Goal: Task Accomplishment & Management: Manage account settings

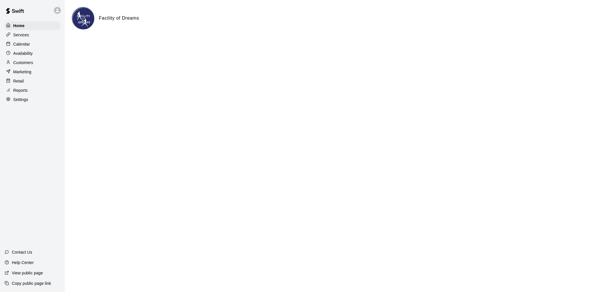
click at [27, 65] on p "Customers" at bounding box center [23, 63] width 20 height 6
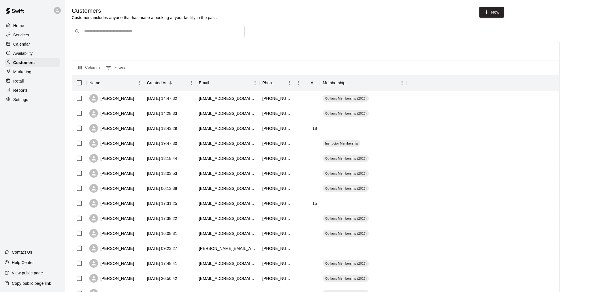
click at [96, 31] on input "Search customers by name or email" at bounding box center [162, 32] width 160 height 6
type input "******"
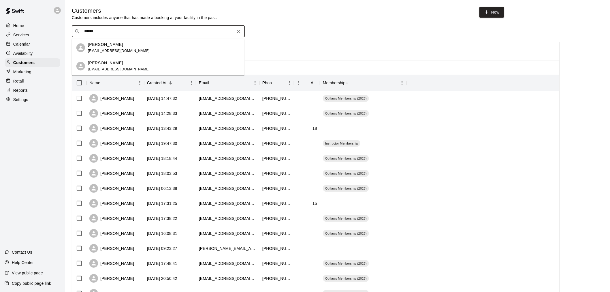
click at [111, 44] on p "Matthew Pagano" at bounding box center [105, 44] width 35 height 6
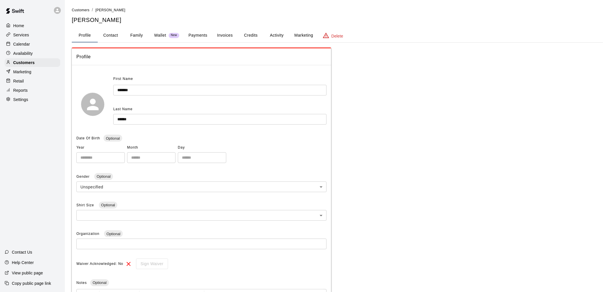
click at [294, 33] on button "Marketing" at bounding box center [304, 36] width 28 height 14
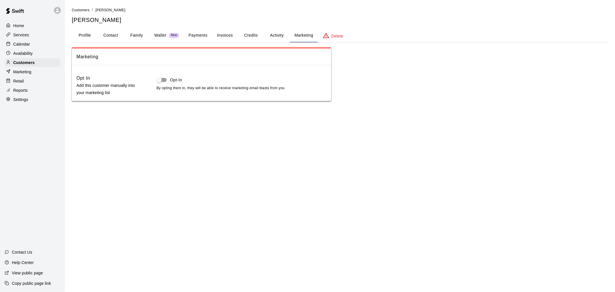
click at [280, 33] on button "Activity" at bounding box center [277, 36] width 26 height 14
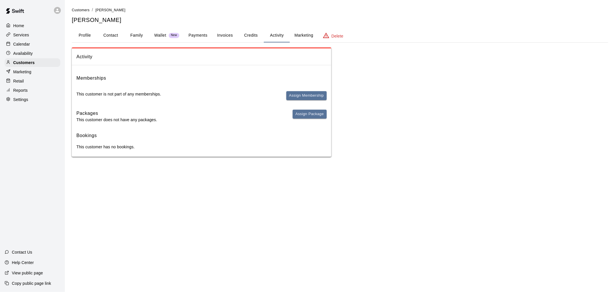
click at [252, 34] on button "Credits" at bounding box center [251, 36] width 26 height 14
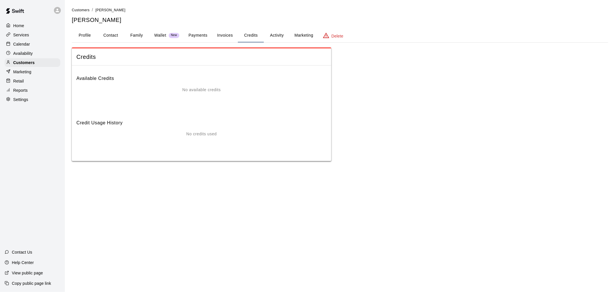
click at [225, 36] on button "Invoices" at bounding box center [225, 36] width 26 height 14
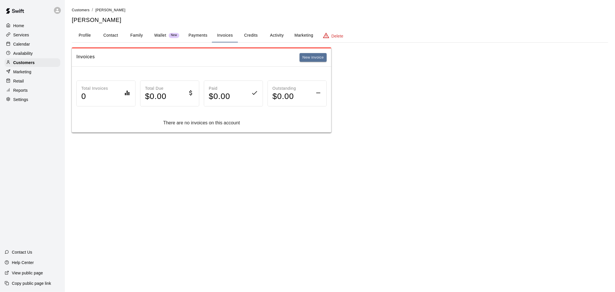
click at [273, 31] on button "Activity" at bounding box center [277, 36] width 26 height 14
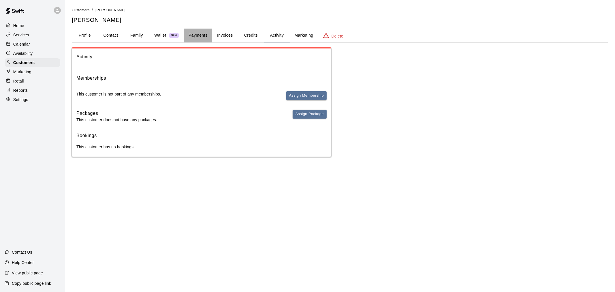
click at [201, 36] on button "Payments" at bounding box center [198, 36] width 28 height 14
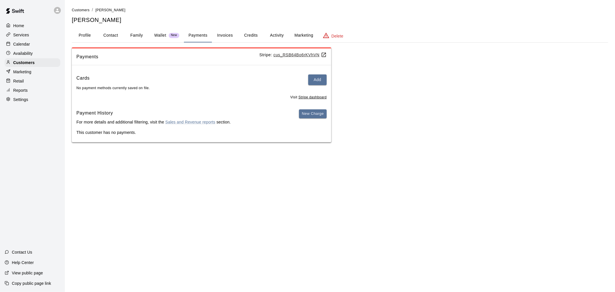
click at [87, 35] on button "Profile" at bounding box center [85, 36] width 26 height 14
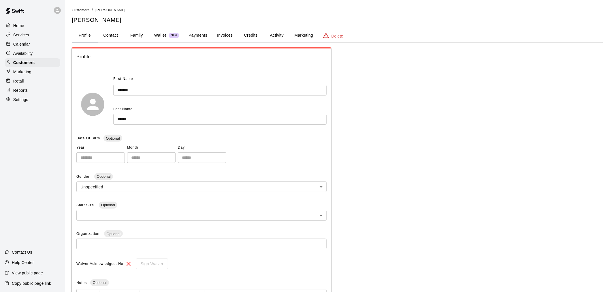
click at [336, 35] on p "Delete" at bounding box center [337, 36] width 12 height 6
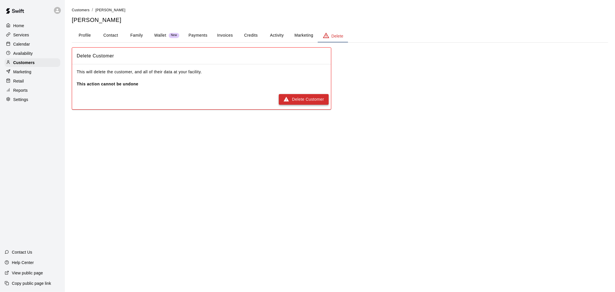
click at [308, 96] on button "Delete Customer" at bounding box center [304, 99] width 50 height 11
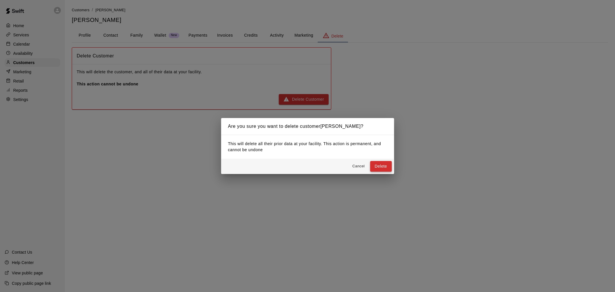
click at [376, 165] on button "Delete" at bounding box center [381, 166] width 22 height 11
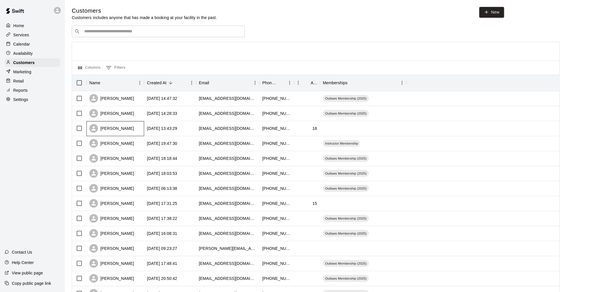
click at [122, 128] on div "[PERSON_NAME]" at bounding box center [111, 128] width 45 height 9
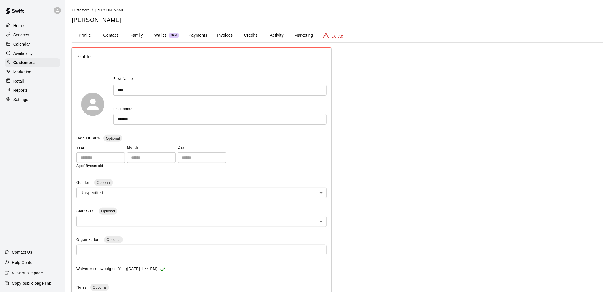
click at [304, 36] on button "Marketing" at bounding box center [304, 36] width 28 height 14
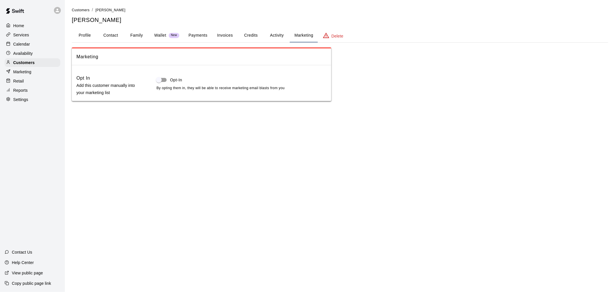
click at [284, 37] on button "Activity" at bounding box center [277, 36] width 26 height 14
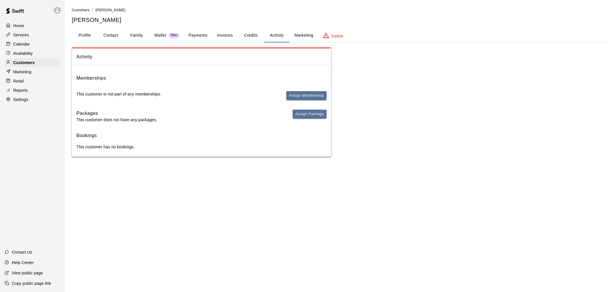
click at [302, 99] on span "Assign Membership" at bounding box center [306, 98] width 40 height 14
click at [302, 97] on button "Assign Membership" at bounding box center [306, 95] width 40 height 9
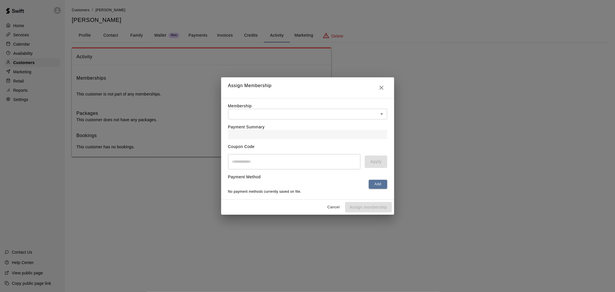
click at [294, 114] on body "Home Services Calendar Availability Customers Marketing Retail Reports Settings…" at bounding box center [307, 84] width 615 height 168
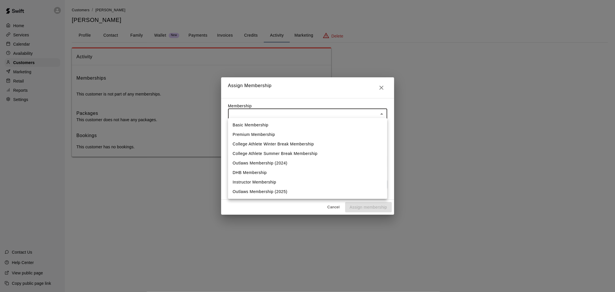
click at [290, 192] on li "Outlaws Membership (2025)" at bounding box center [307, 192] width 159 height 10
type input "**********"
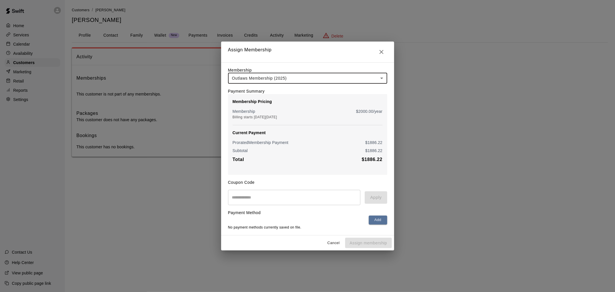
click at [275, 199] on input "text" at bounding box center [294, 197] width 133 height 15
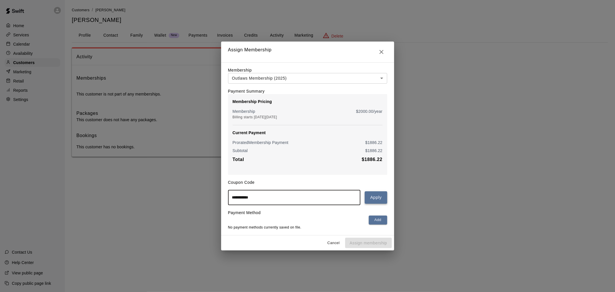
type input "**********"
click at [377, 197] on button "Apply" at bounding box center [375, 197] width 22 height 12
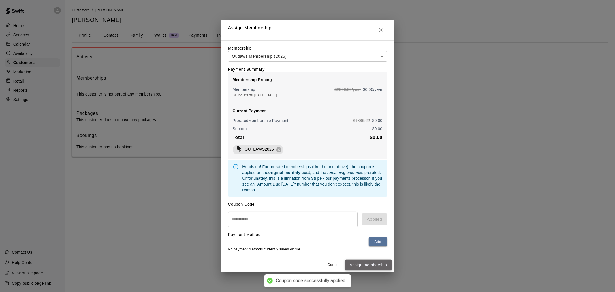
click at [369, 267] on button "Assign membership" at bounding box center [368, 264] width 47 height 11
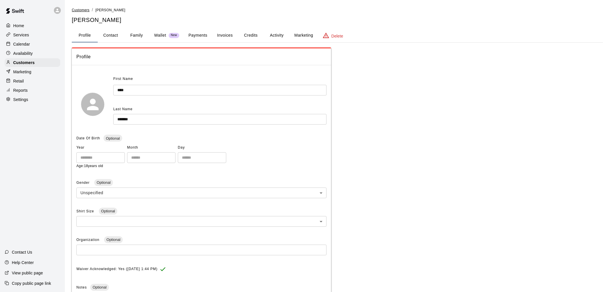
click at [79, 10] on span "Customers" at bounding box center [81, 10] width 18 height 4
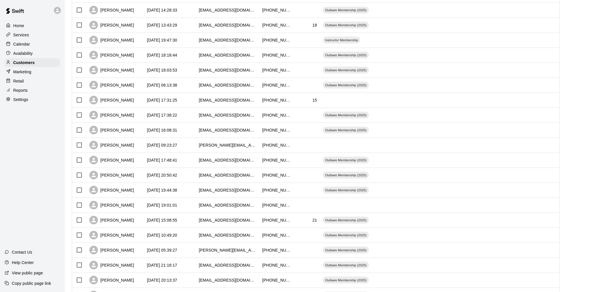
scroll to position [107, 0]
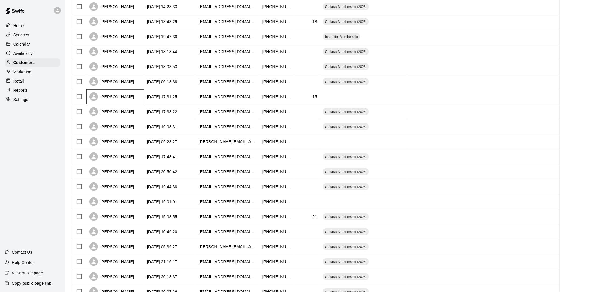
click at [116, 97] on div "[PERSON_NAME]" at bounding box center [111, 96] width 45 height 9
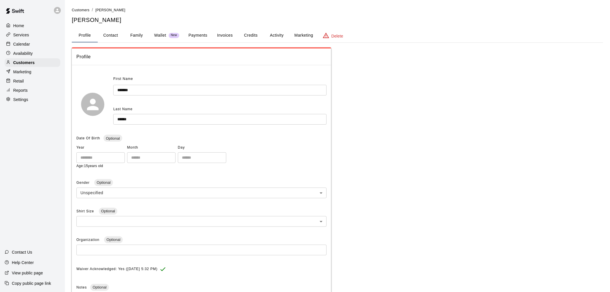
click at [301, 34] on button "Marketing" at bounding box center [304, 36] width 28 height 14
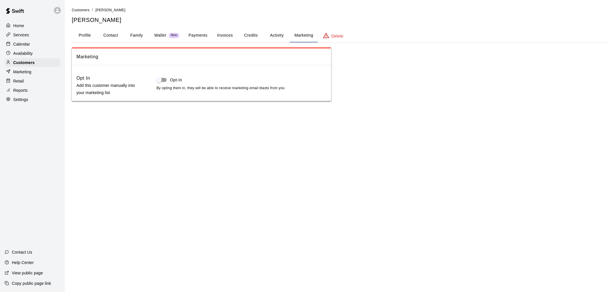
click at [274, 33] on button "Activity" at bounding box center [277, 36] width 26 height 14
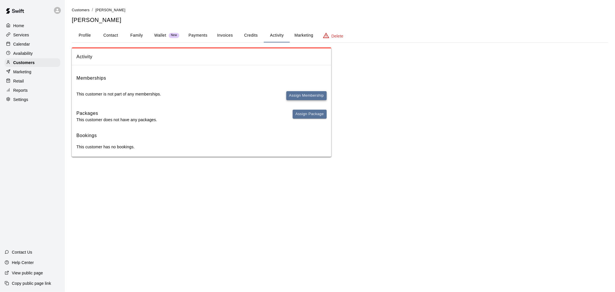
click at [299, 96] on button "Assign Membership" at bounding box center [306, 95] width 40 height 9
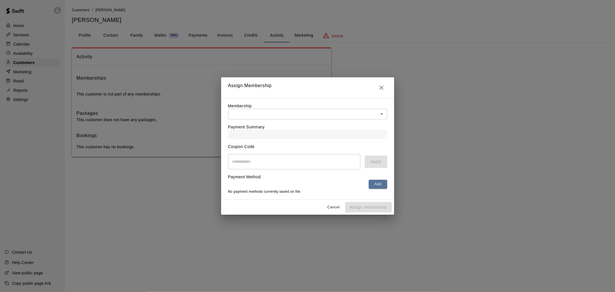
click at [286, 112] on body "Home Services Calendar Availability Customers Marketing Retail Reports Settings…" at bounding box center [307, 84] width 615 height 168
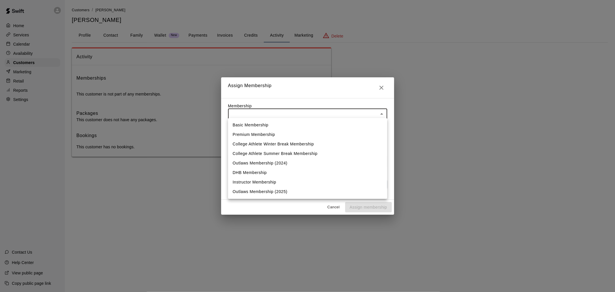
click at [288, 191] on li "Outlaws Membership (2025)" at bounding box center [307, 192] width 159 height 10
type input "**********"
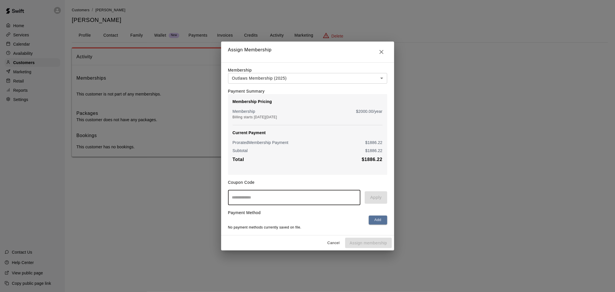
click at [277, 199] on input "text" at bounding box center [294, 197] width 133 height 15
type input "**********"
click at [377, 195] on button "Apply" at bounding box center [375, 197] width 22 height 12
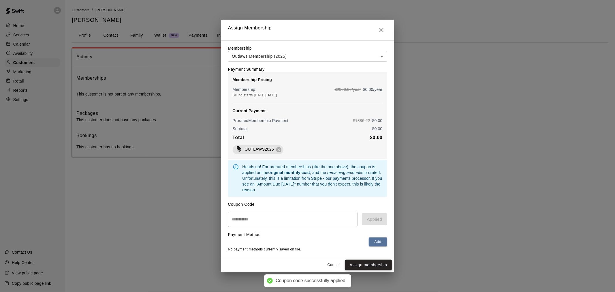
click at [362, 268] on button "Assign membership" at bounding box center [368, 264] width 47 height 11
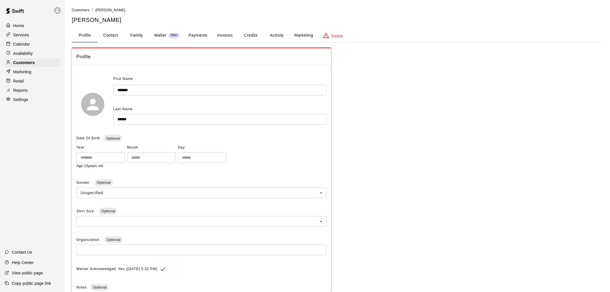
click at [79, 13] on div "Customers / Carter Harris Carter Harris" at bounding box center [337, 15] width 531 height 17
click at [79, 9] on span "Customers" at bounding box center [81, 10] width 18 height 4
